Goal: Information Seeking & Learning: Learn about a topic

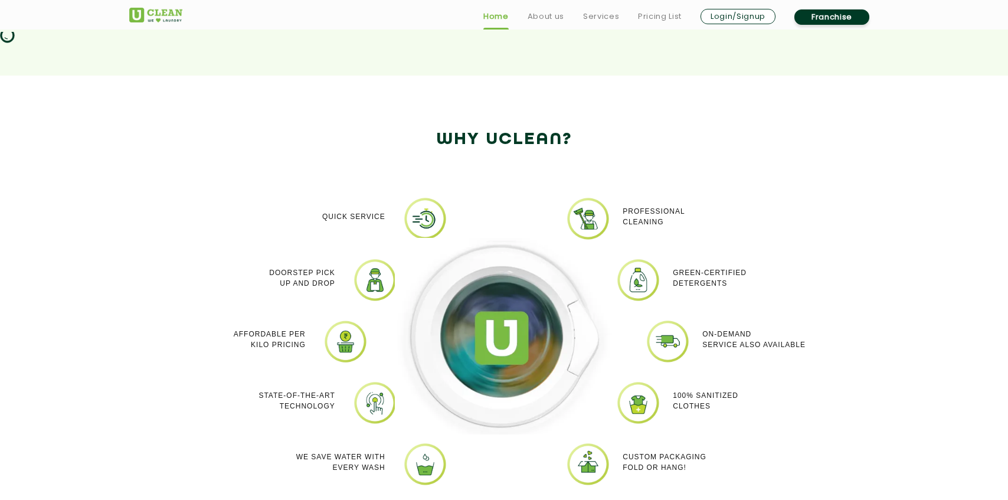
scroll to position [931, 0]
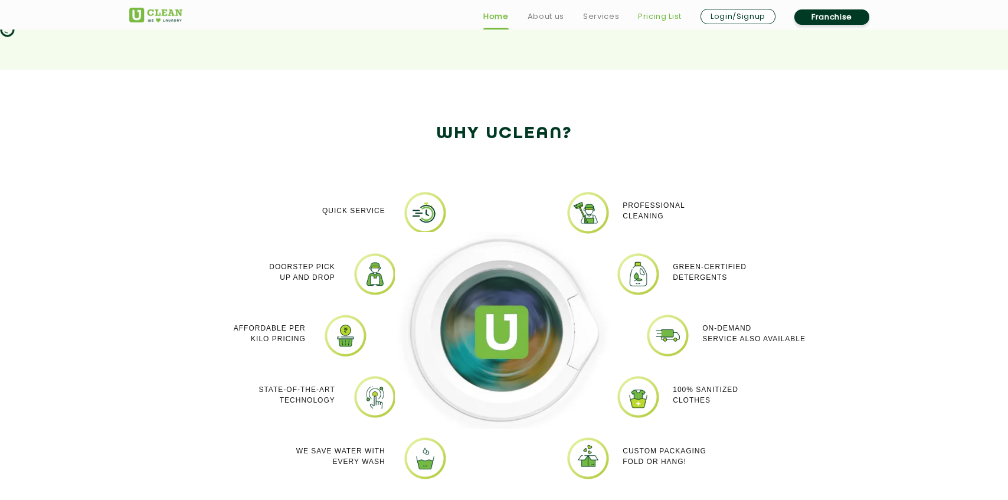
click at [653, 20] on link "Pricing List" at bounding box center [660, 16] width 44 height 14
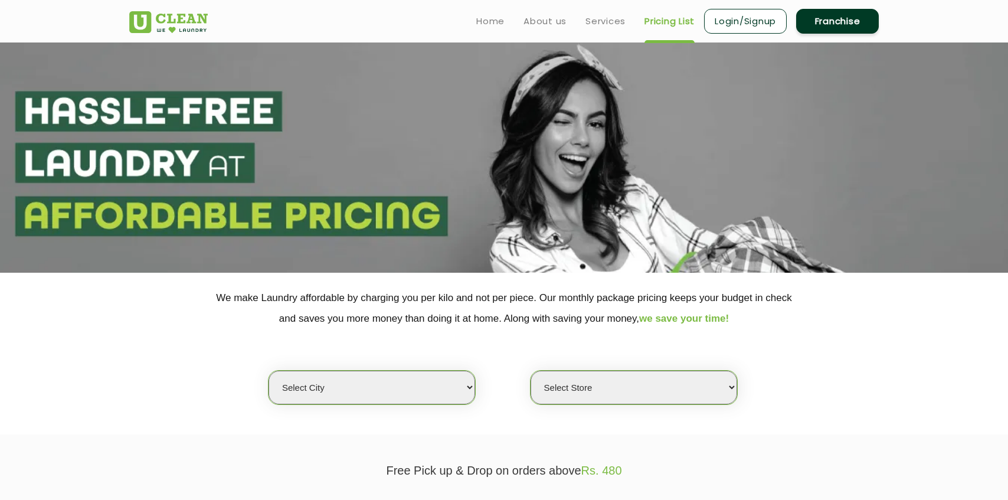
click at [384, 376] on select "Select city [GEOGRAPHIC_DATA] [GEOGRAPHIC_DATA] [GEOGRAPHIC_DATA] [GEOGRAPHIC_D…" at bounding box center [371, 388] width 207 height 34
select select "3"
click at [268, 371] on select "Select city [GEOGRAPHIC_DATA] [GEOGRAPHIC_DATA] [GEOGRAPHIC_DATA] [GEOGRAPHIC_D…" at bounding box center [371, 388] width 207 height 34
click at [575, 385] on select "Select Store [GEOGRAPHIC_DATA] [GEOGRAPHIC_DATA] [GEOGRAPHIC_DATA] [GEOGRAPHIC_…" at bounding box center [633, 388] width 207 height 34
select select "420"
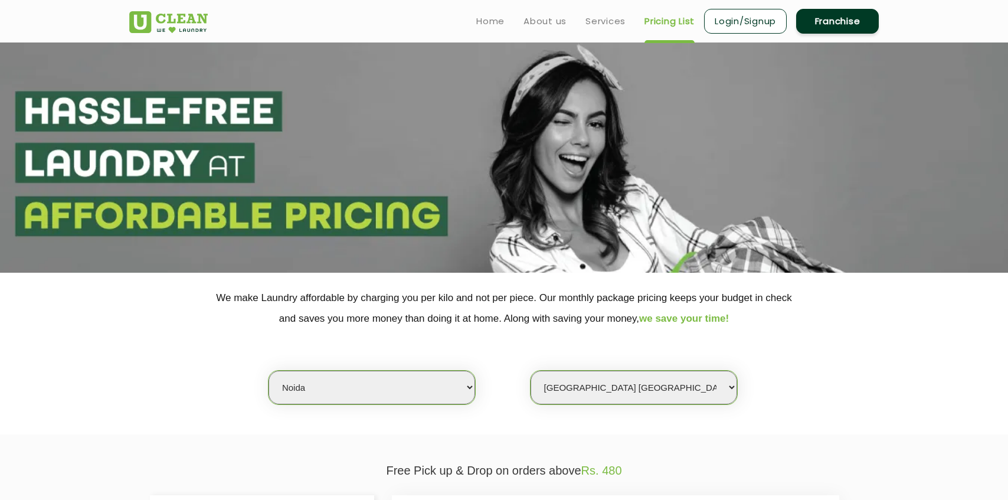
click at [530, 371] on select "Select Store [GEOGRAPHIC_DATA] [GEOGRAPHIC_DATA] [GEOGRAPHIC_DATA] [GEOGRAPHIC_…" at bounding box center [633, 388] width 207 height 34
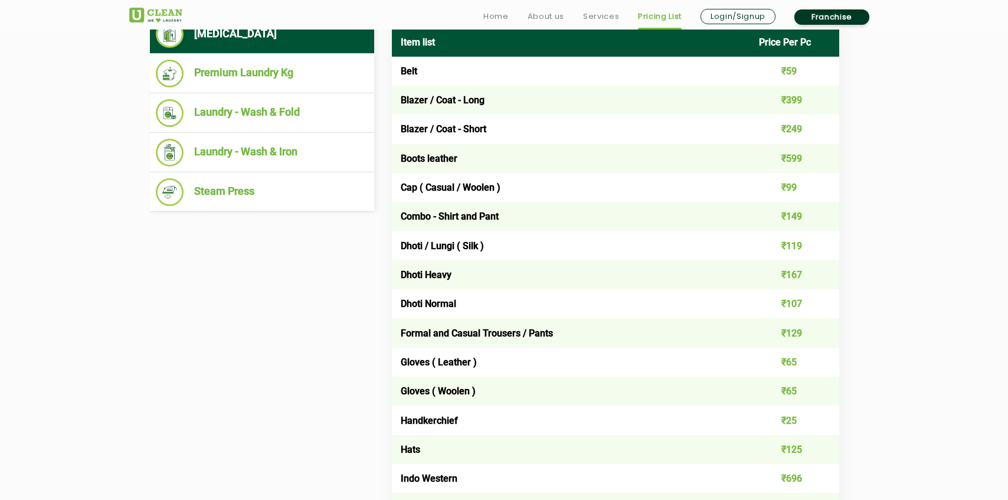
scroll to position [512, 0]
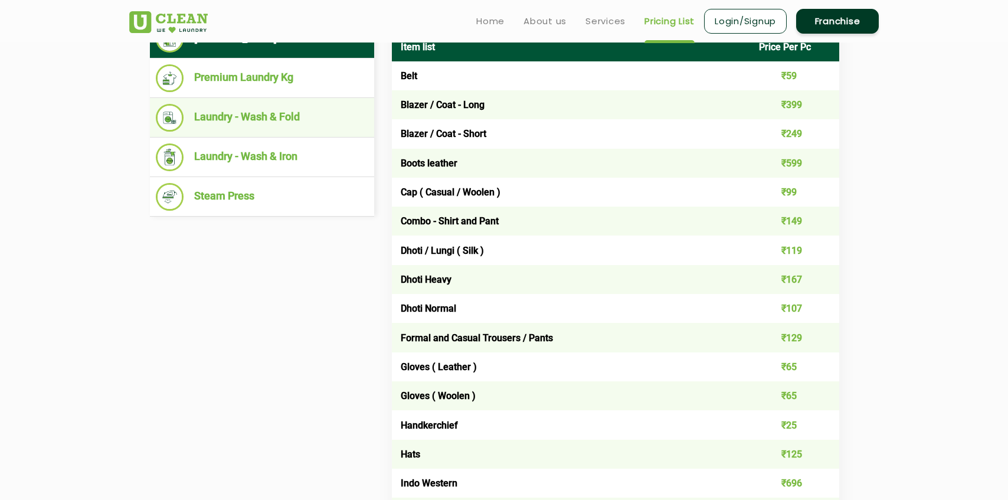
click at [290, 125] on li "Laundry - Wash & Fold" at bounding box center [262, 118] width 212 height 28
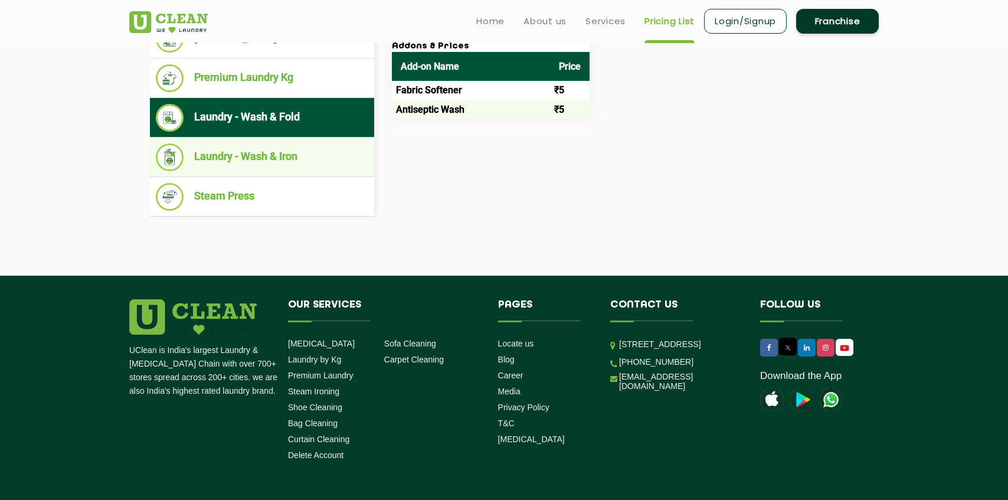
click at [238, 168] on li "Laundry - Wash & Iron" at bounding box center [262, 157] width 212 height 28
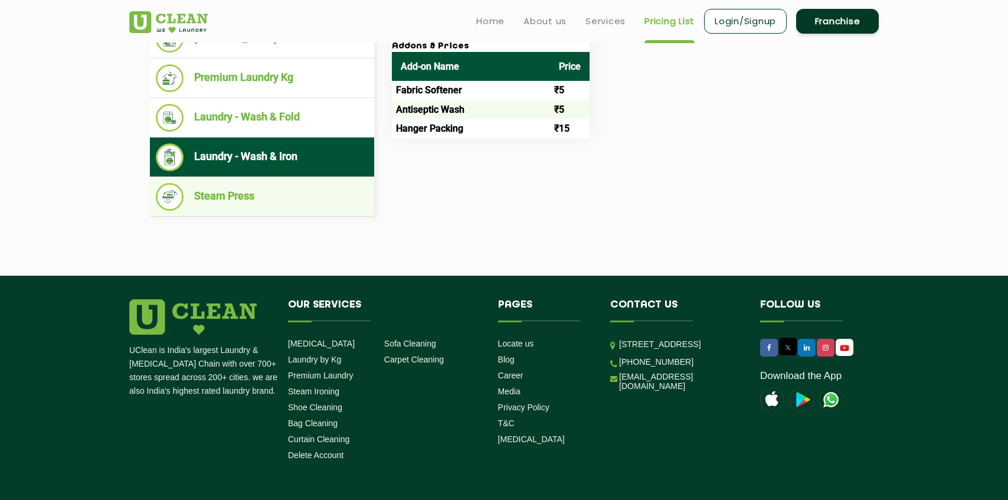
click at [268, 197] on li "Steam Press" at bounding box center [262, 197] width 212 height 28
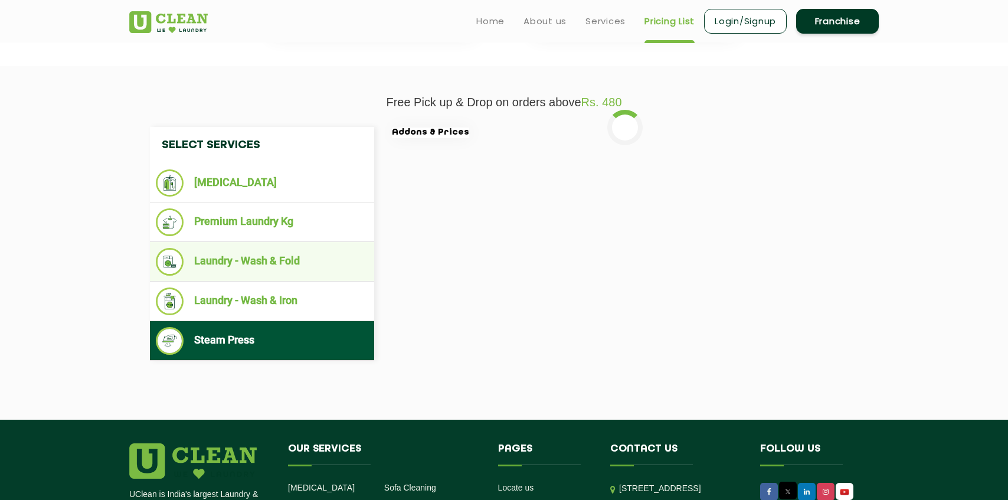
scroll to position [322, 0]
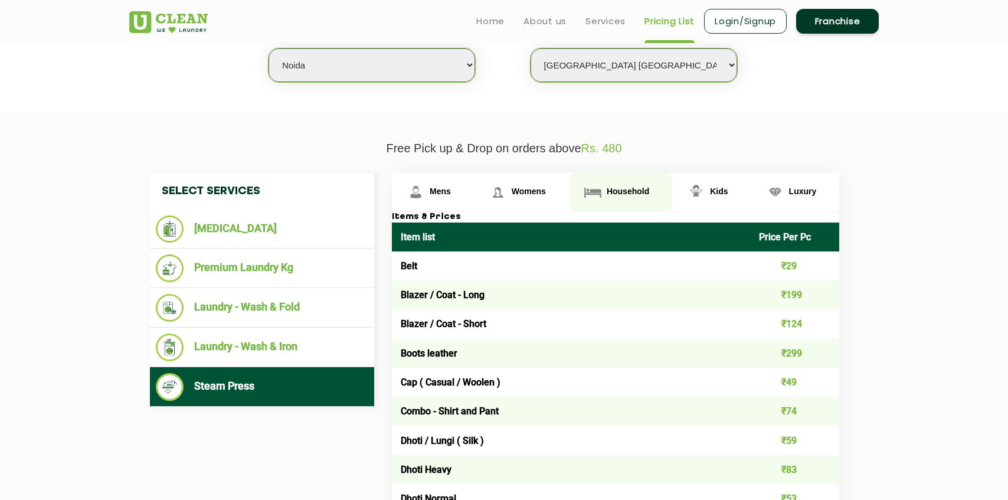
click at [618, 195] on span "Household" at bounding box center [628, 190] width 42 height 9
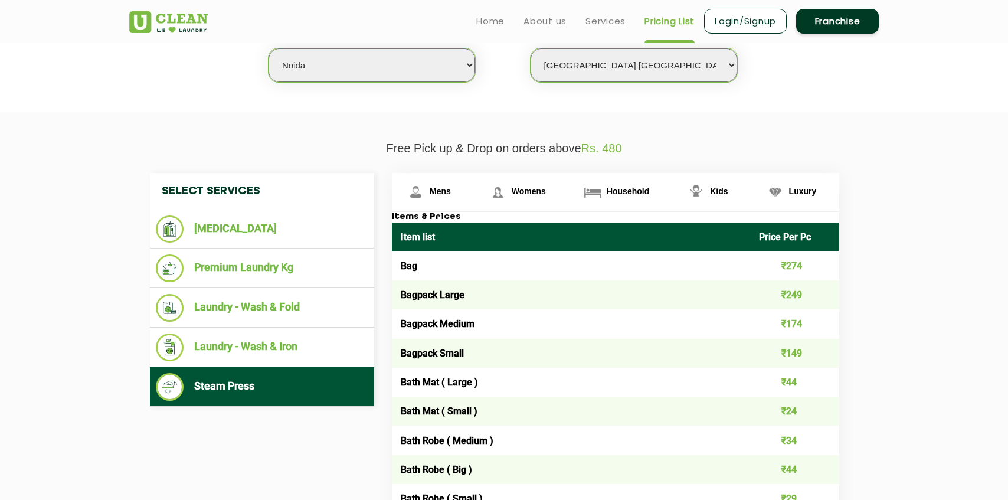
scroll to position [324, 0]
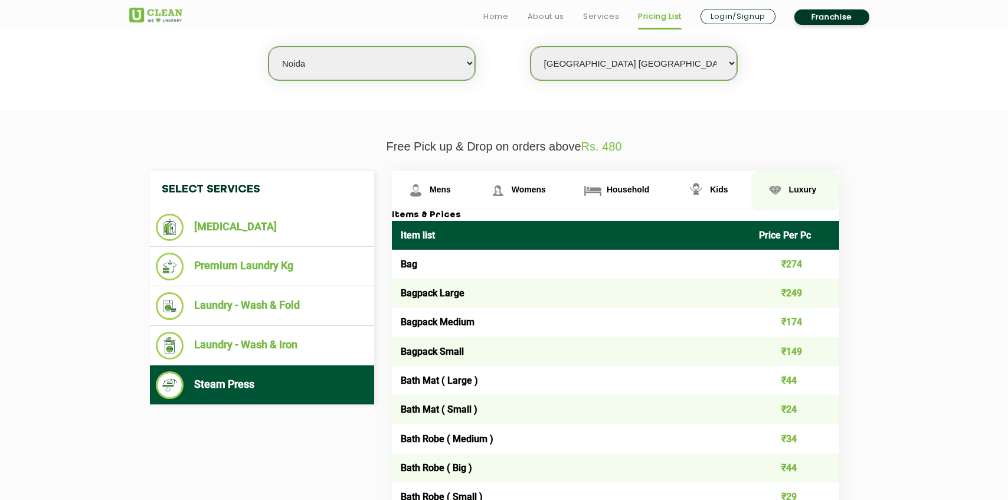
click at [801, 201] on link "Luxury" at bounding box center [795, 190] width 89 height 38
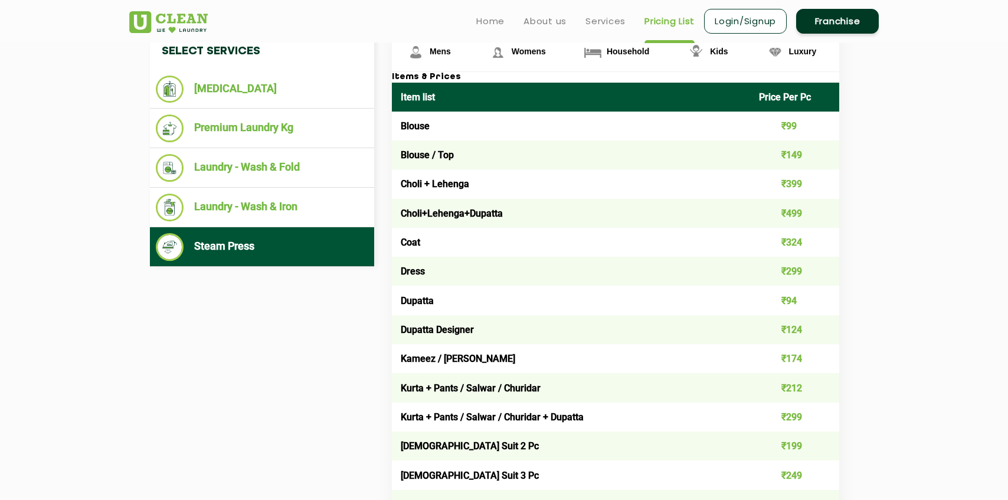
scroll to position [430, 0]
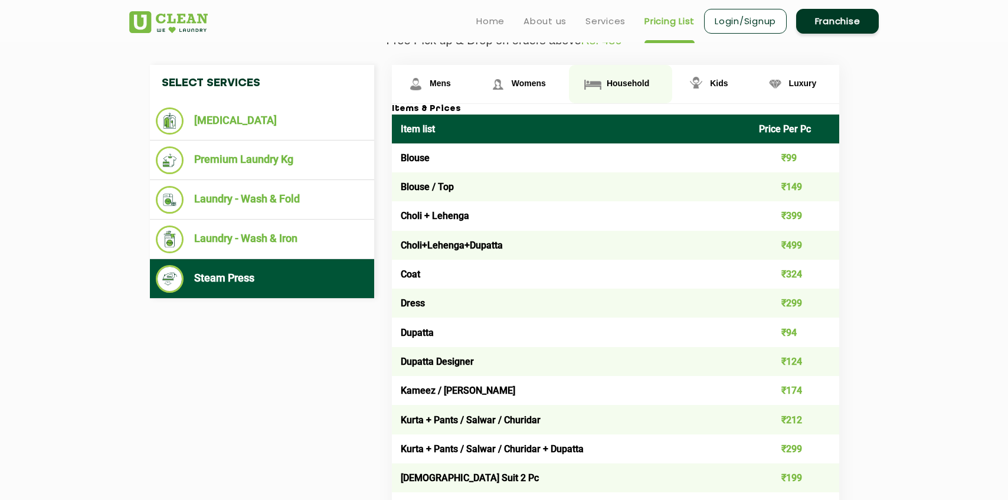
click at [605, 79] on link "Household" at bounding box center [620, 84] width 103 height 38
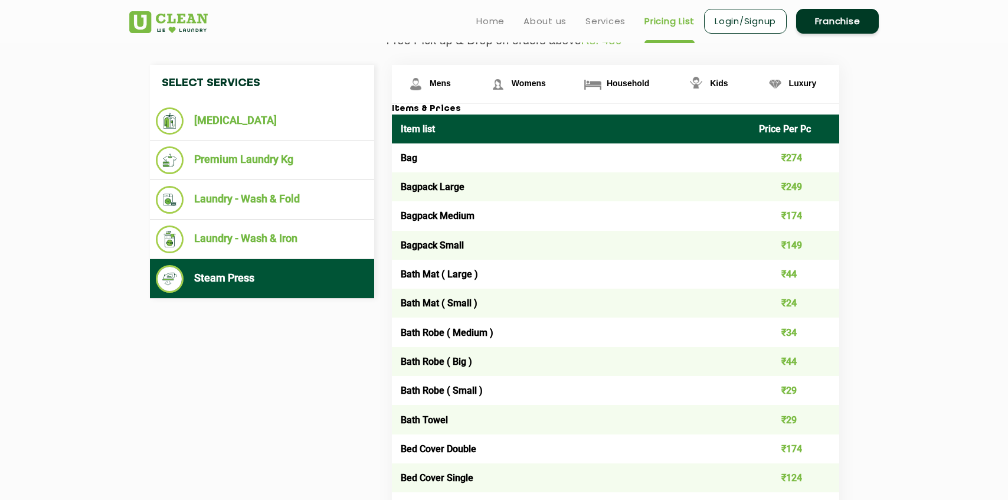
click at [800, 160] on td "₹274" at bounding box center [795, 157] width 90 height 29
click at [776, 160] on td "₹274" at bounding box center [795, 157] width 90 height 29
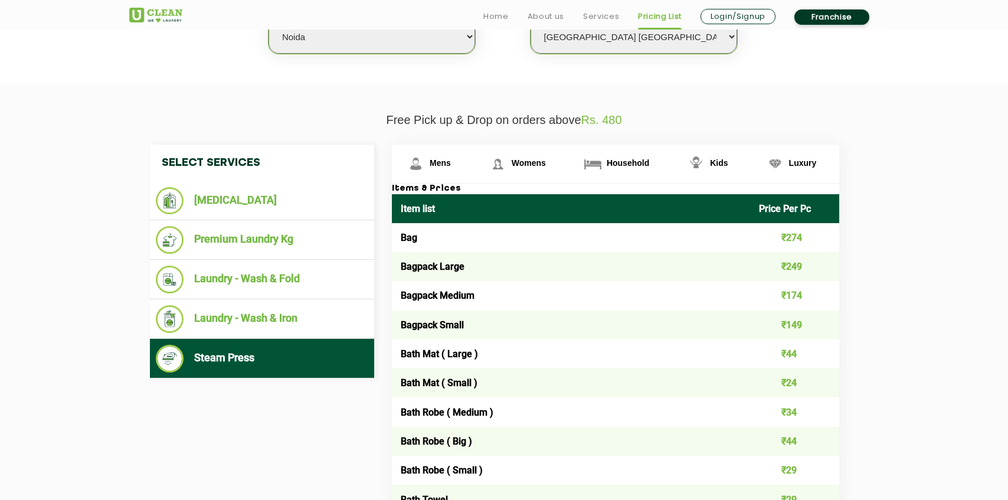
scroll to position [547, 0]
